Goal: Browse casually

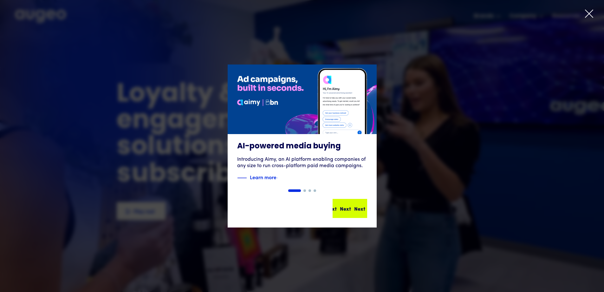
click at [345, 207] on div "Next" at bounding box center [345, 208] width 11 height 8
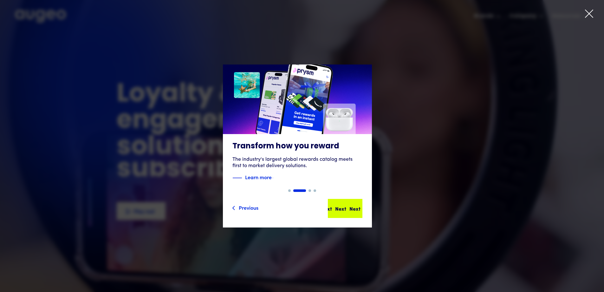
click at [345, 207] on div "Next Next Next Next" at bounding box center [347, 208] width 57 height 8
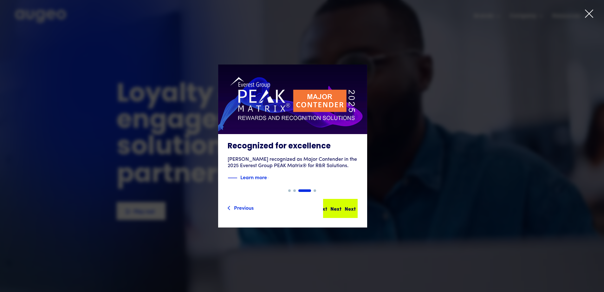
click at [346, 207] on div "Next" at bounding box center [350, 208] width 11 height 8
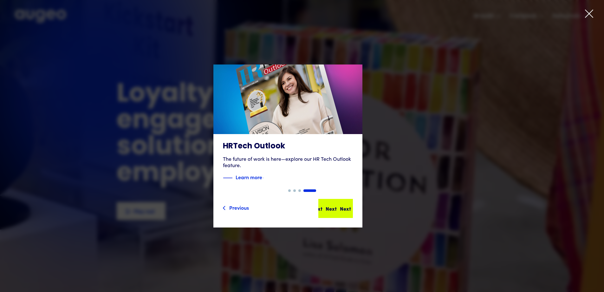
click at [346, 207] on div "Next" at bounding box center [345, 208] width 11 height 8
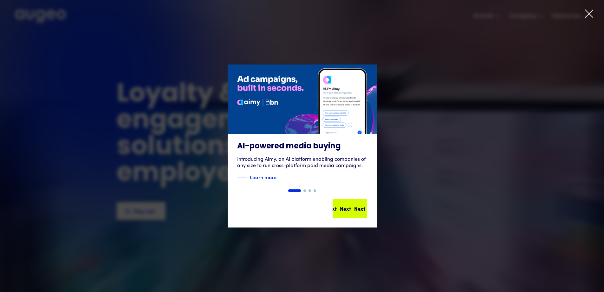
click at [348, 207] on div "Next Next Next Next" at bounding box center [352, 208] width 57 height 8
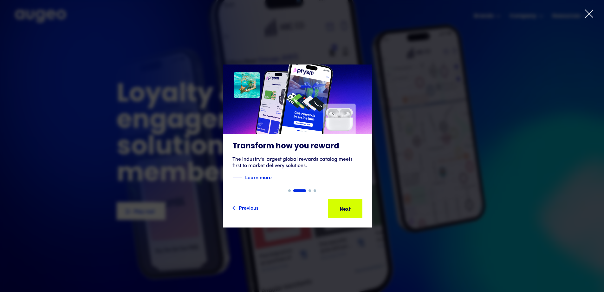
click at [348, 207] on div "Next" at bounding box center [353, 208] width 11 height 8
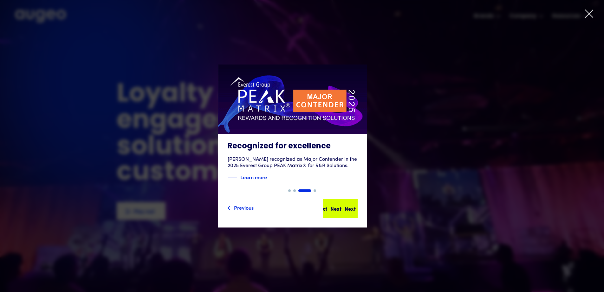
click at [355, 204] on div "Next Next Next Next" at bounding box center [343, 208] width 57 height 8
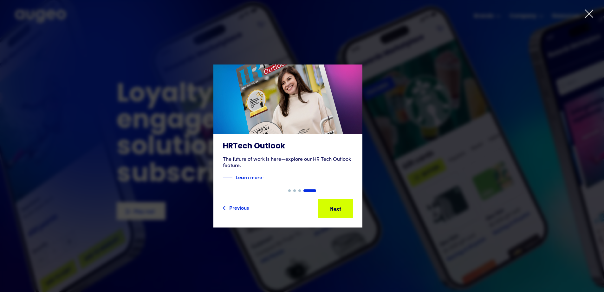
click at [592, 11] on icon at bounding box center [590, 14] width 10 height 10
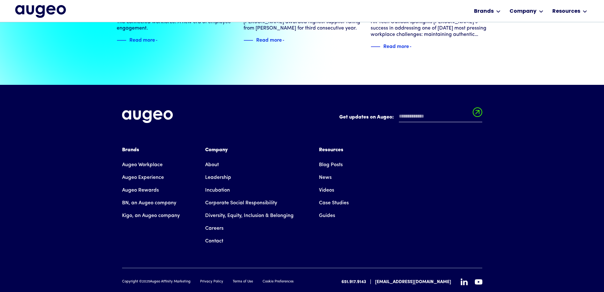
scroll to position [1452, 0]
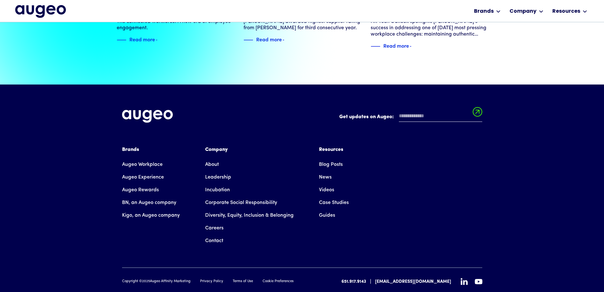
click at [146, 110] on img at bounding box center [147, 116] width 51 height 13
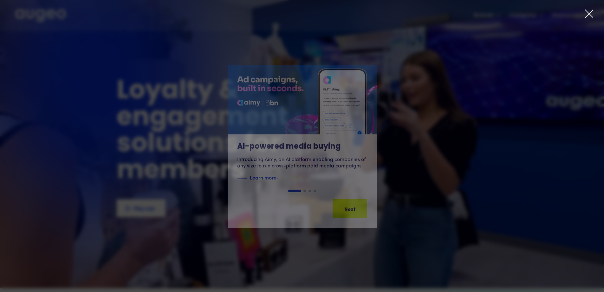
click at [591, 16] on icon at bounding box center [590, 14] width 8 height 8
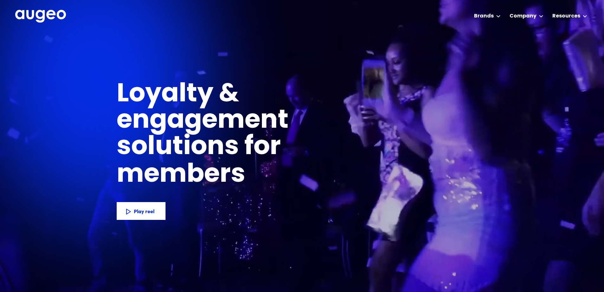
click at [363, 121] on h1 "Loyalty & engagement solutions for" at bounding box center [254, 121] width 274 height 79
